Goal: Book appointment/travel/reservation

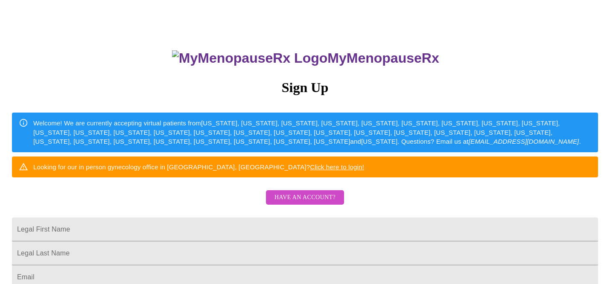
scroll to position [55, 0]
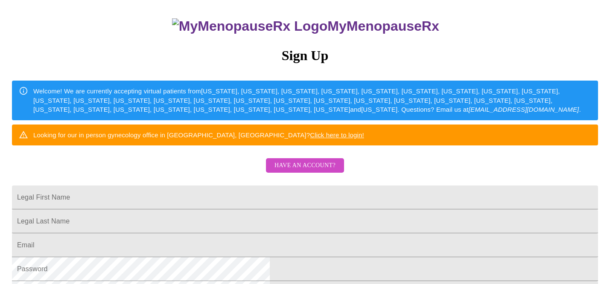
click at [316, 171] on span "Have an account?" at bounding box center [304, 165] width 61 height 11
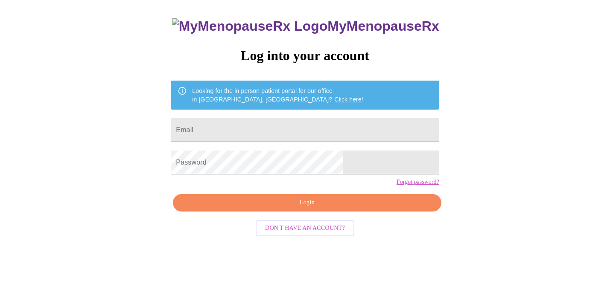
scroll to position [26, 0]
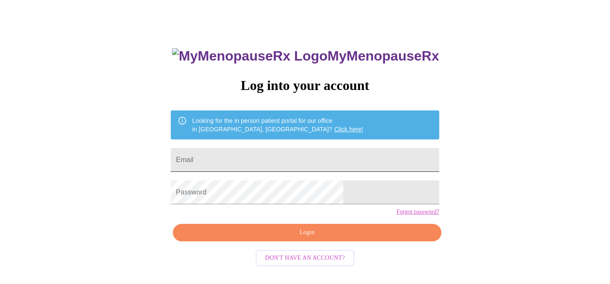
click at [285, 159] on input "Email" at bounding box center [305, 160] width 268 height 24
type input "[EMAIL_ADDRESS][DOMAIN_NAME]"
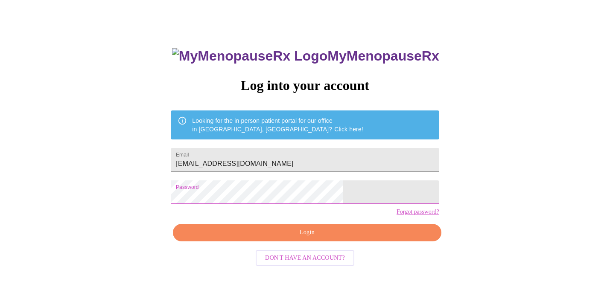
click at [309, 238] on span "Login" at bounding box center [307, 232] width 248 height 11
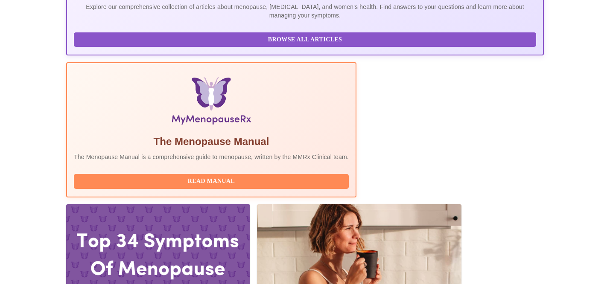
scroll to position [212, 0]
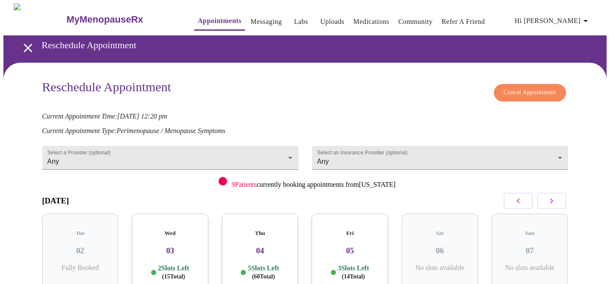
click at [548, 197] on icon "button" at bounding box center [551, 201] width 10 height 10
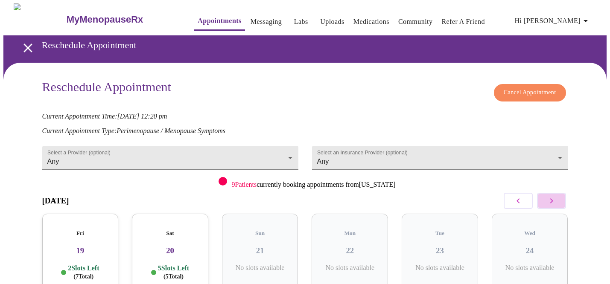
click at [548, 197] on icon "button" at bounding box center [551, 201] width 10 height 10
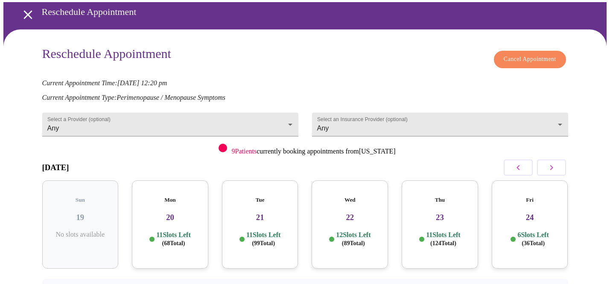
scroll to position [35, 0]
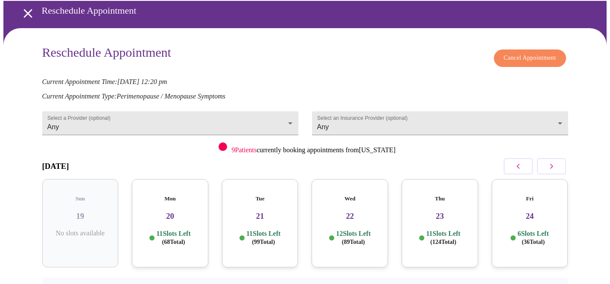
click at [459, 212] on h3 "23" at bounding box center [439, 216] width 63 height 9
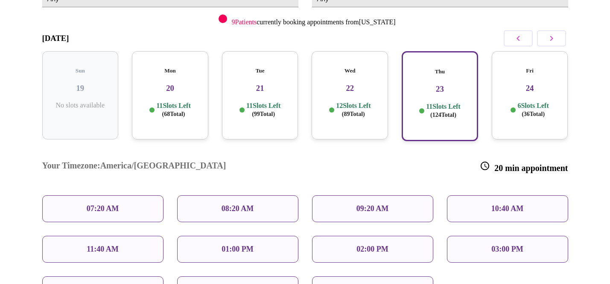
scroll to position [164, 0]
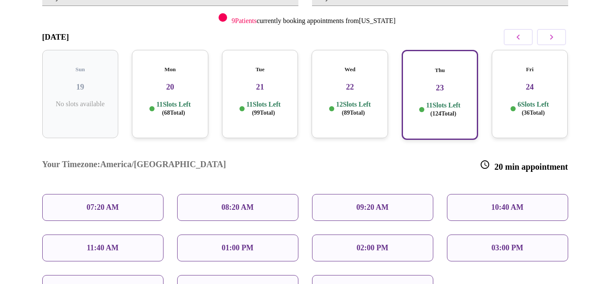
click at [235, 244] on p "01:00 PM" at bounding box center [237, 248] width 32 height 9
click at [257, 235] on div "01:00 PM" at bounding box center [237, 248] width 121 height 27
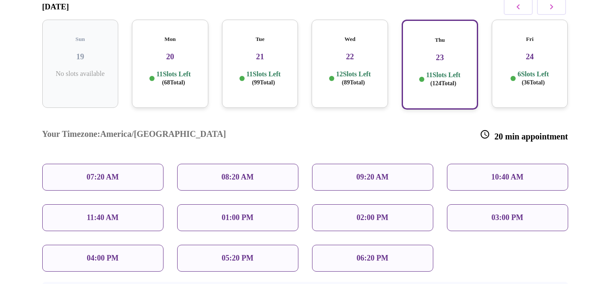
scroll to position [205, 0]
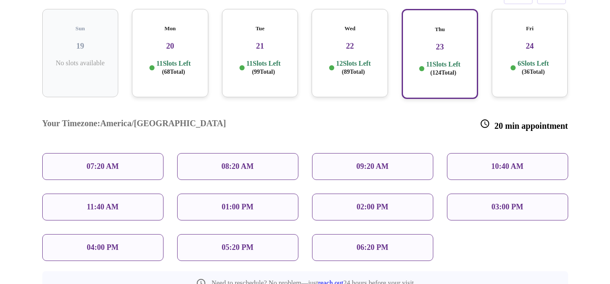
click at [238, 203] on p "01:00 PM" at bounding box center [237, 207] width 32 height 9
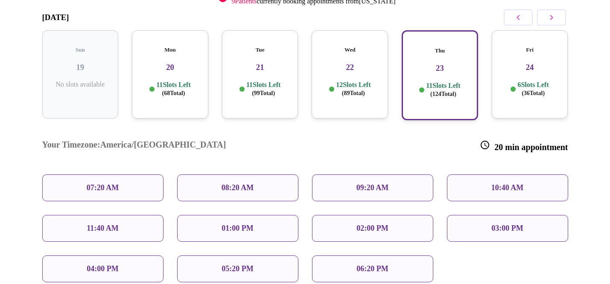
scroll to position [183, 0]
click at [220, 216] on div "01:00 PM" at bounding box center [237, 229] width 121 height 27
click at [419, 69] on div "Thu 23 11 Slots Left ( 124 Total)" at bounding box center [440, 76] width 76 height 90
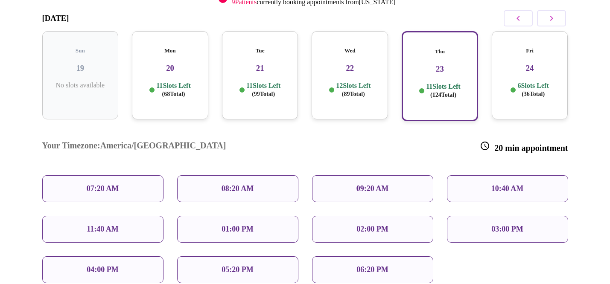
click at [450, 64] on h3 "23" at bounding box center [439, 68] width 61 height 9
click at [239, 225] on p "01:00 PM" at bounding box center [237, 229] width 32 height 9
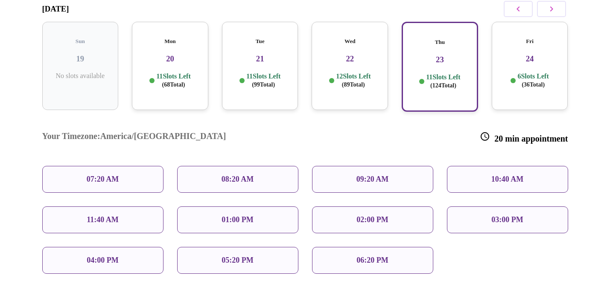
scroll to position [193, 0]
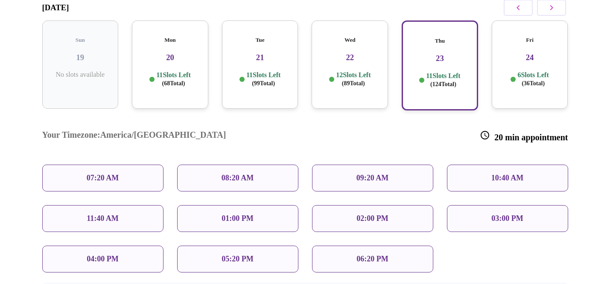
click at [413, 54] on h3 "23" at bounding box center [439, 58] width 61 height 9
click at [349, 71] on p "12 Slots Left ( 89 Total)" at bounding box center [353, 79] width 35 height 17
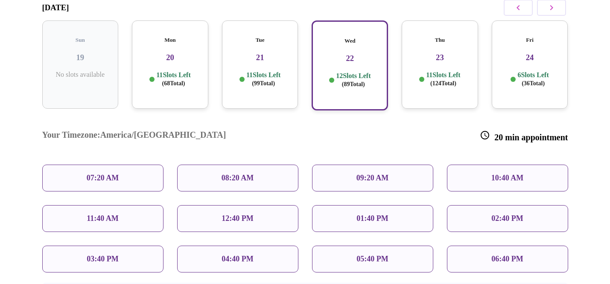
click at [412, 58] on div "Thu 23 11 Slots Left ( 124 Total)" at bounding box center [440, 64] width 76 height 88
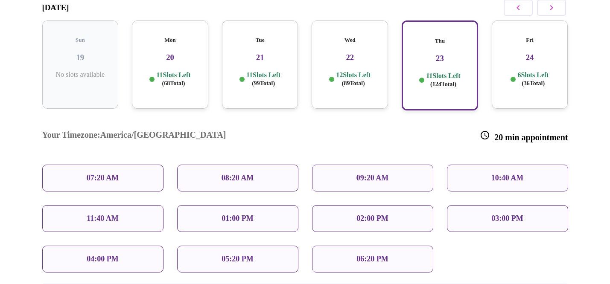
click at [252, 214] on p "01:00 PM" at bounding box center [237, 218] width 32 height 9
click at [363, 214] on p "02:00 PM" at bounding box center [372, 218] width 32 height 9
click at [92, 205] on div "11:40 AM" at bounding box center [102, 218] width 121 height 27
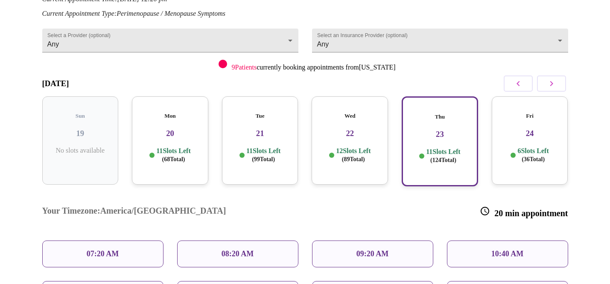
scroll to position [106, 0]
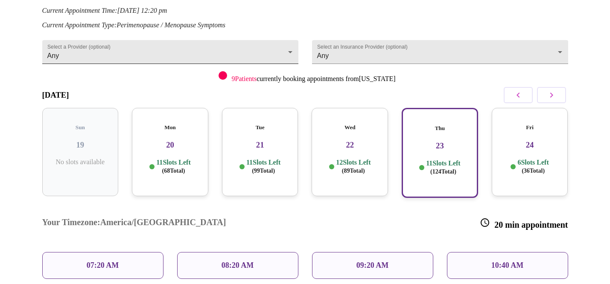
click at [214, 52] on body "MyMenopauseRx Appointments Messaging Labs Uploads Medications Community Refer a…" at bounding box center [304, 182] width 603 height 569
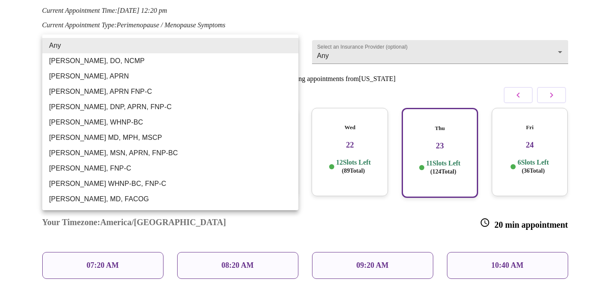
click at [345, 52] on div at bounding box center [305, 142] width 610 height 284
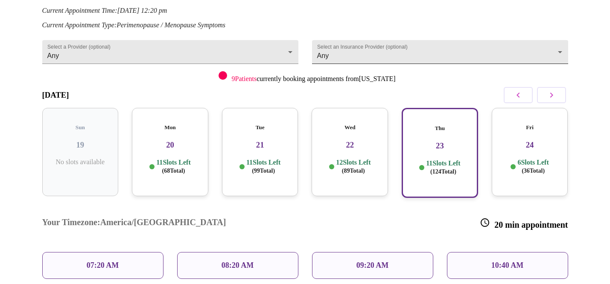
click at [351, 50] on body "MyMenopauseRx Appointments Messaging Labs Uploads Medications Community Refer a…" at bounding box center [304, 182] width 603 height 569
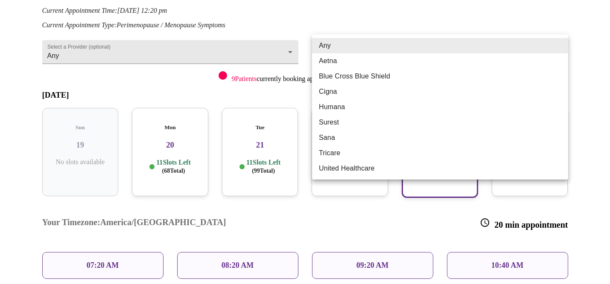
click at [341, 90] on li "Cigna" at bounding box center [440, 91] width 256 height 15
type input "Cigna"
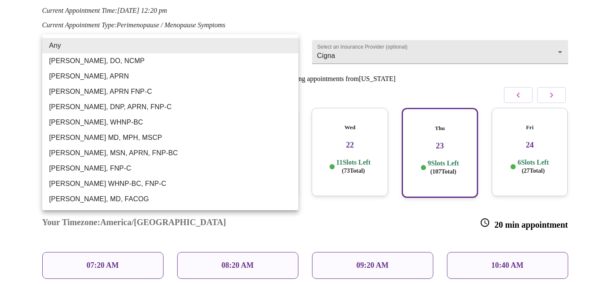
click at [288, 49] on body "MyMenopauseRx Appointments Messaging Labs Uploads Medications Community Refer a…" at bounding box center [304, 182] width 603 height 569
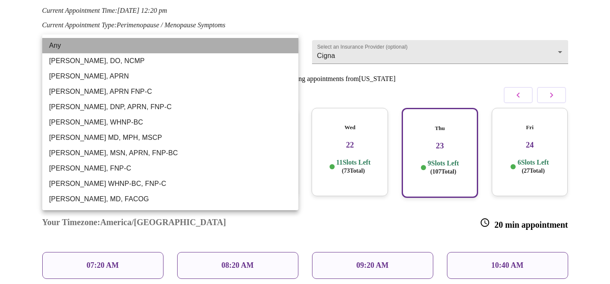
click at [249, 43] on li "Any" at bounding box center [170, 45] width 256 height 15
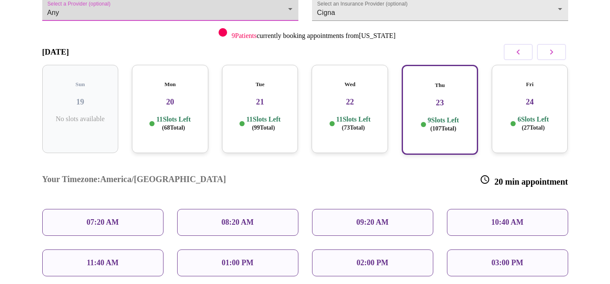
scroll to position [155, 0]
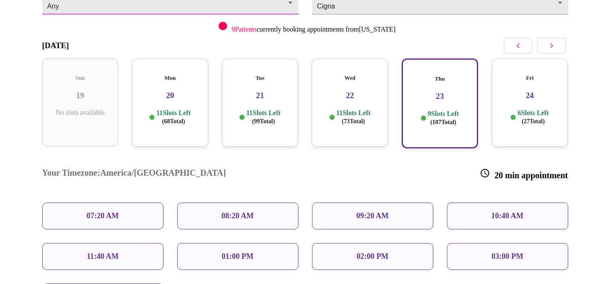
click at [260, 243] on div "01:00 PM" at bounding box center [237, 256] width 121 height 27
click at [352, 243] on div "02:00 PM" at bounding box center [372, 256] width 121 height 27
click at [277, 243] on div "01:00 PM" at bounding box center [237, 256] width 121 height 27
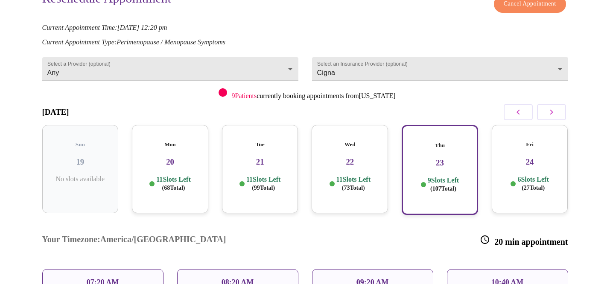
scroll to position [63, 0]
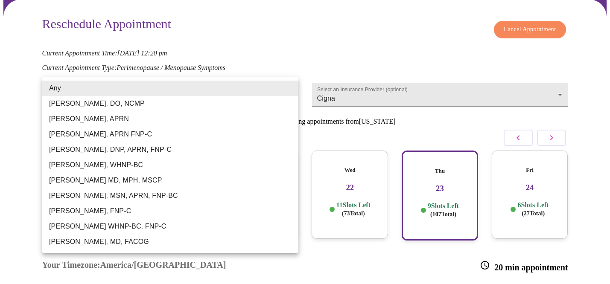
click at [234, 91] on body "MyMenopauseRx Appointments Messaging Labs Uploads Medications Community Refer a…" at bounding box center [304, 224] width 603 height 569
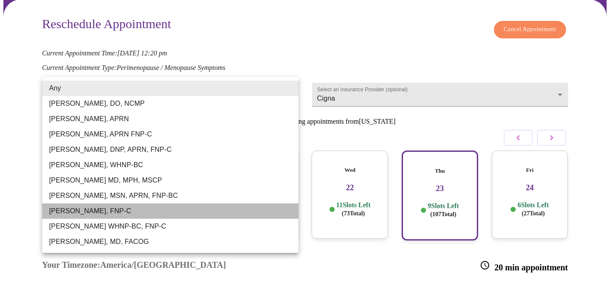
click at [174, 209] on li "[PERSON_NAME], FNP-C" at bounding box center [170, 211] width 256 height 15
type input "[PERSON_NAME], FNP-C"
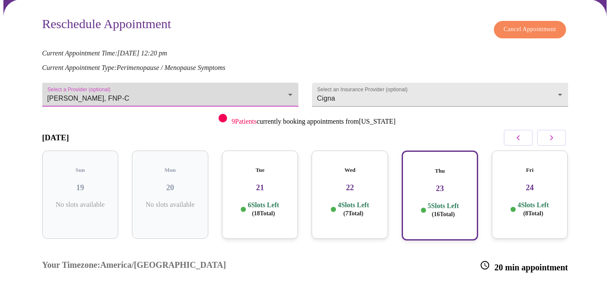
scroll to position [151, 0]
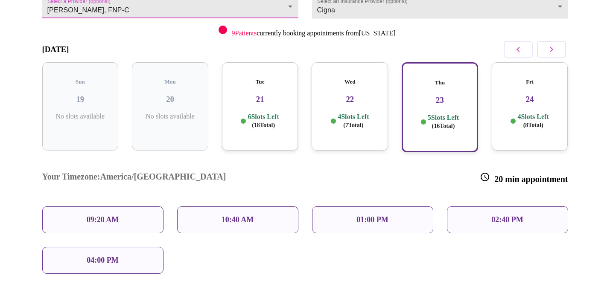
click at [369, 215] on p "01:00 PM" at bounding box center [372, 219] width 32 height 9
click at [550, 48] on icon "button" at bounding box center [551, 49] width 10 height 10
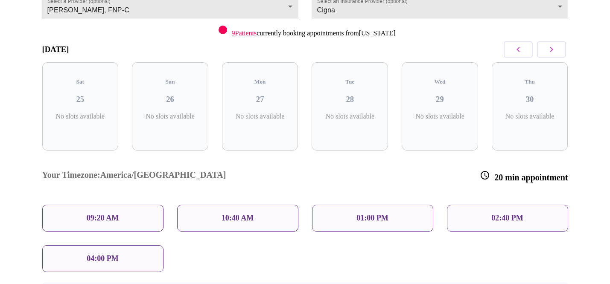
click at [530, 47] on div "Reschedule Appointment Cancel Appointment Current Appointment Time: Sep 23, 202…" at bounding box center [305, 134] width 526 height 412
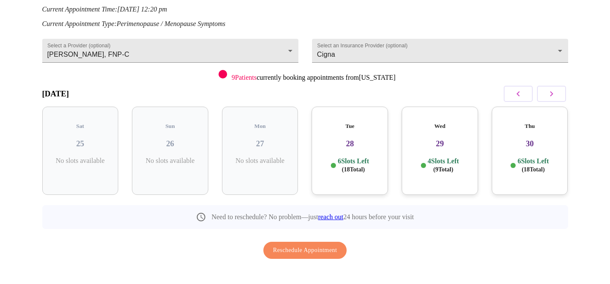
click at [370, 144] on div "Tue 28 6 Slots Left ( 18 Total)" at bounding box center [349, 151] width 76 height 88
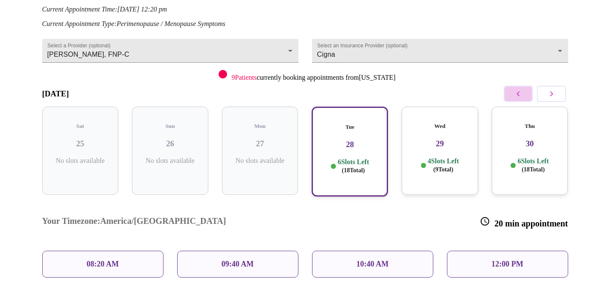
click at [513, 92] on icon "button" at bounding box center [518, 94] width 10 height 10
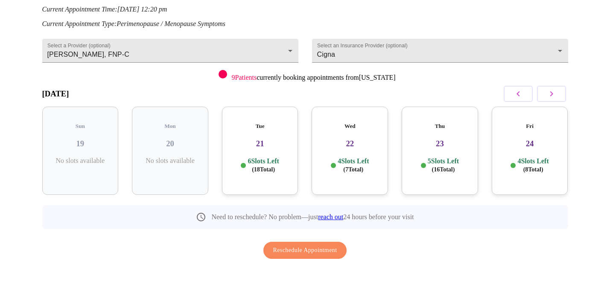
click at [445, 144] on div "Thu 23 5 Slots Left ( 16 Total)" at bounding box center [440, 151] width 76 height 88
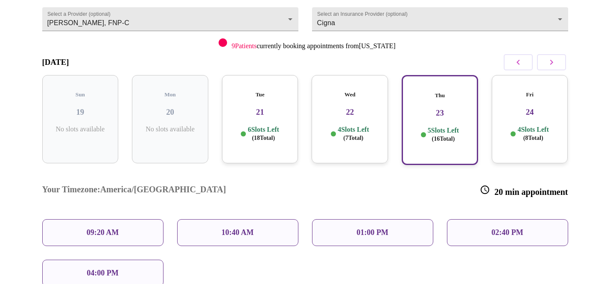
scroll to position [166, 0]
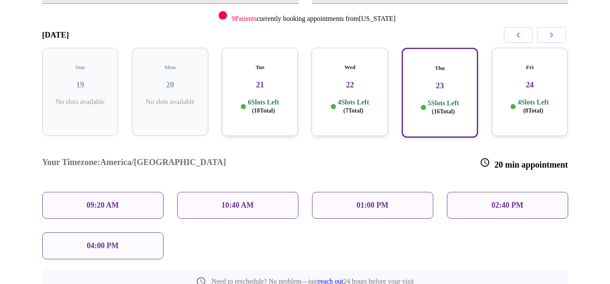
click at [407, 192] on div "01:00 PM" at bounding box center [372, 205] width 121 height 27
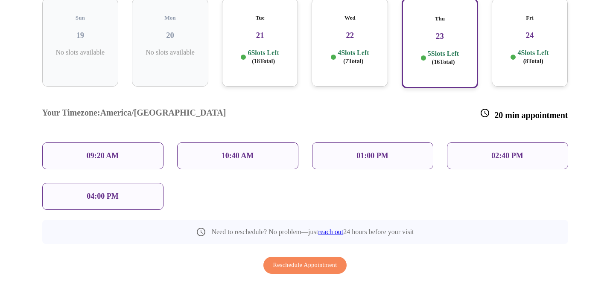
scroll to position [218, 0]
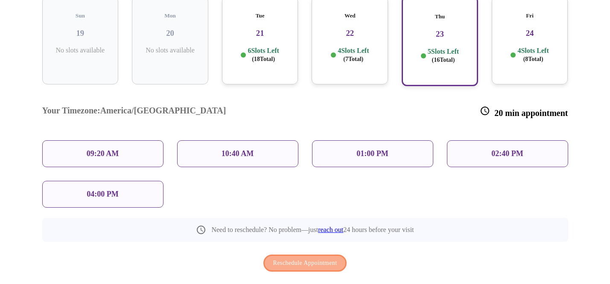
click at [313, 258] on span "Reschedule Appointment" at bounding box center [305, 263] width 64 height 11
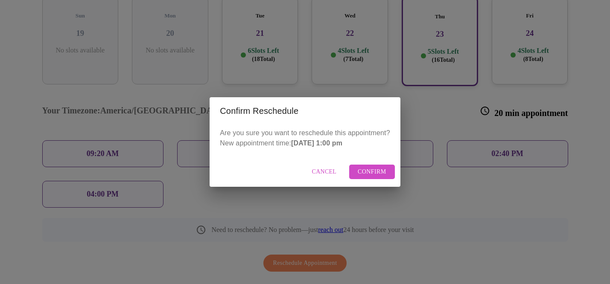
click at [380, 169] on span "Confirm" at bounding box center [372, 172] width 29 height 11
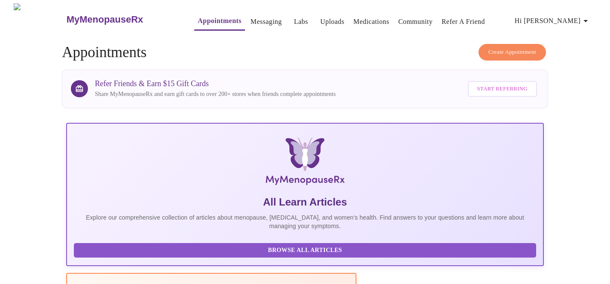
click at [581, 17] on span "Hi [PERSON_NAME]" at bounding box center [553, 21] width 76 height 12
click at [579, 67] on li "Log out" at bounding box center [575, 63] width 39 height 15
